Goal: Transaction & Acquisition: Purchase product/service

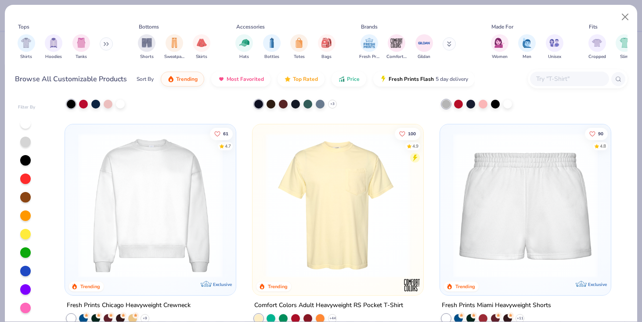
scroll to position [844, 0]
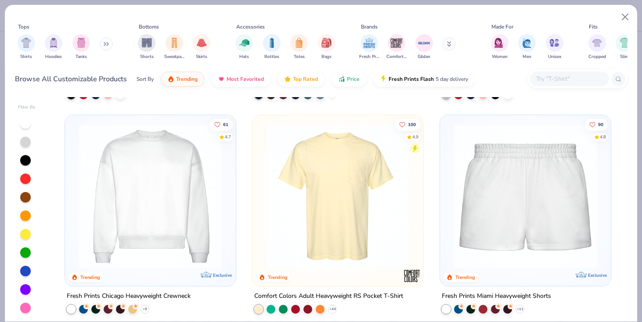
click at [149, 170] on img at bounding box center [150, 196] width 153 height 145
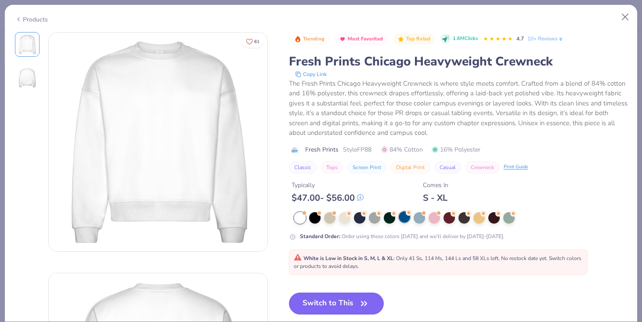
click at [406, 217] on div at bounding box center [404, 216] width 11 height 11
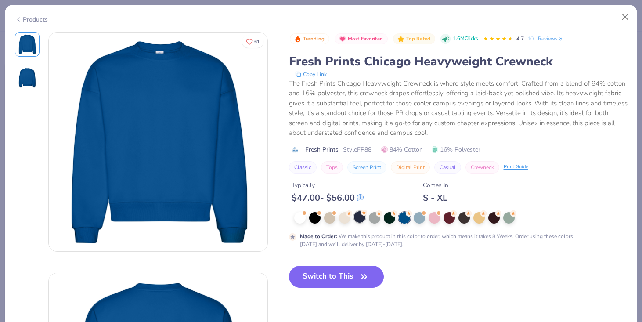
click at [361, 219] on div at bounding box center [359, 216] width 11 height 11
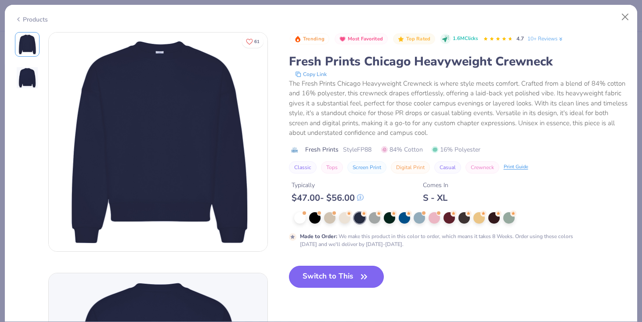
click at [327, 283] on button "Switch to This" at bounding box center [336, 277] width 95 height 22
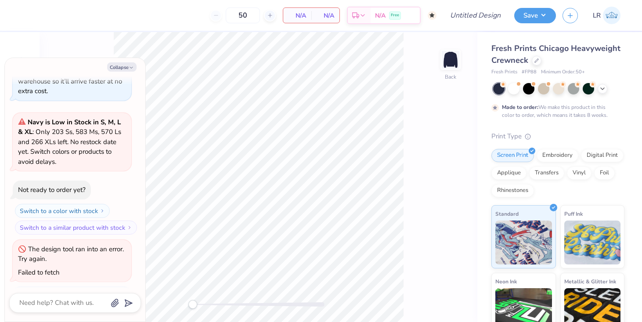
scroll to position [576, 0]
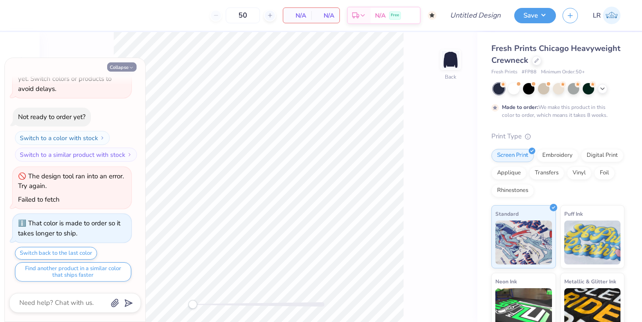
click at [126, 63] on button "Collapse" at bounding box center [121, 66] width 29 height 9
type textarea "x"
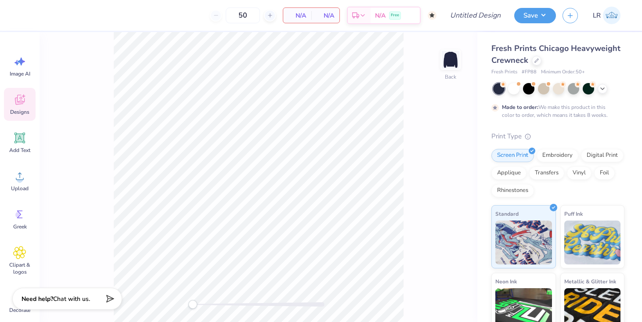
click at [22, 106] on div "Designs" at bounding box center [20, 104] width 32 height 33
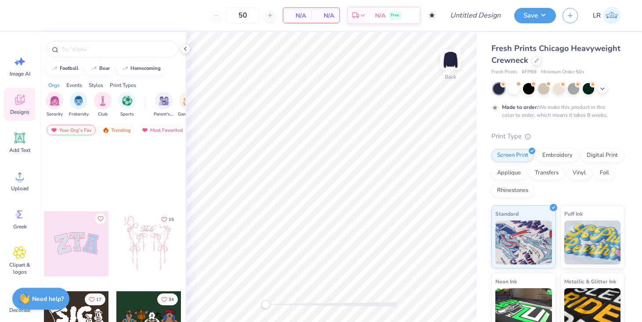
scroll to position [0, 0]
